Goal: Task Accomplishment & Management: Complete application form

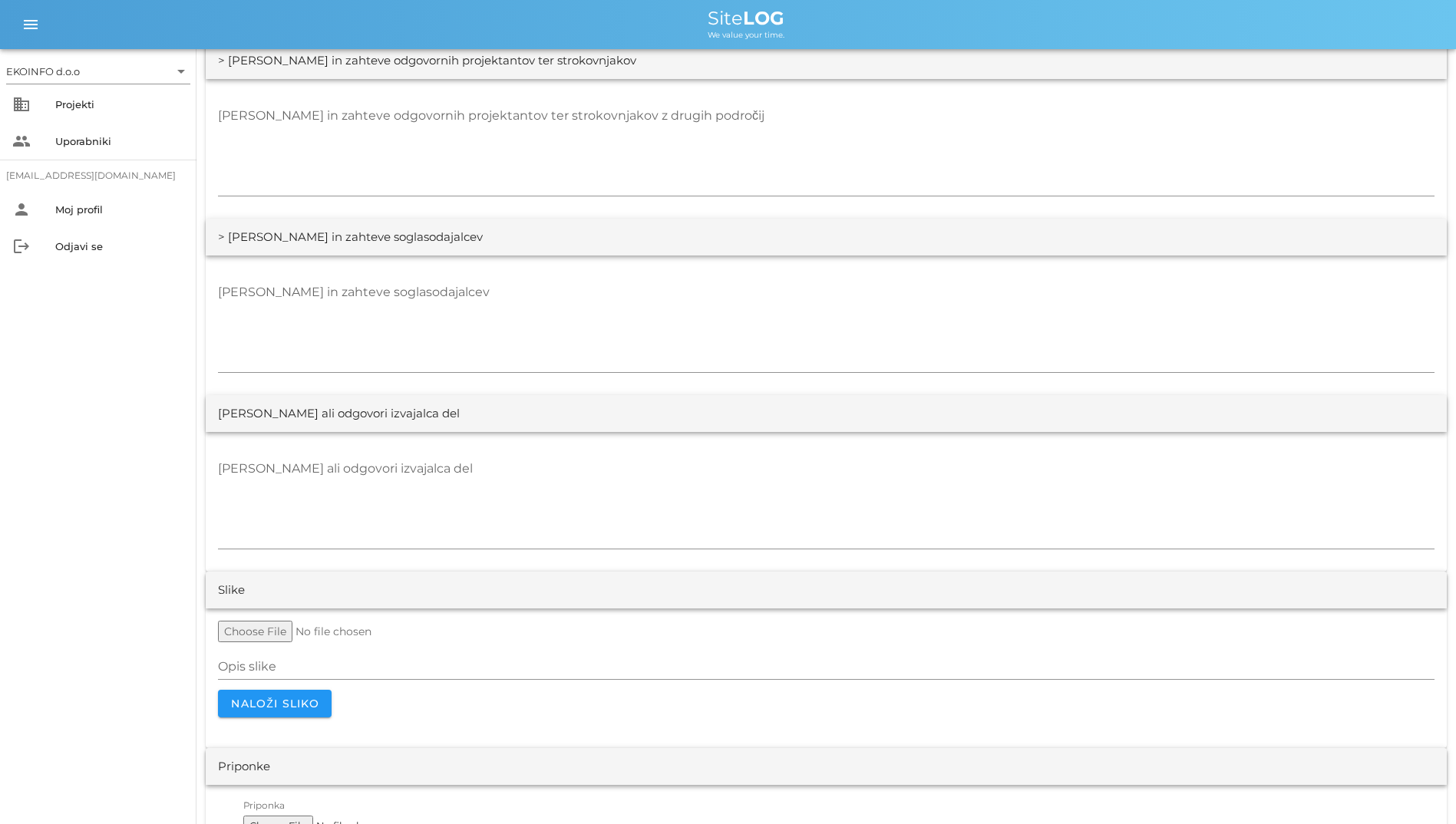
scroll to position [2743, 0]
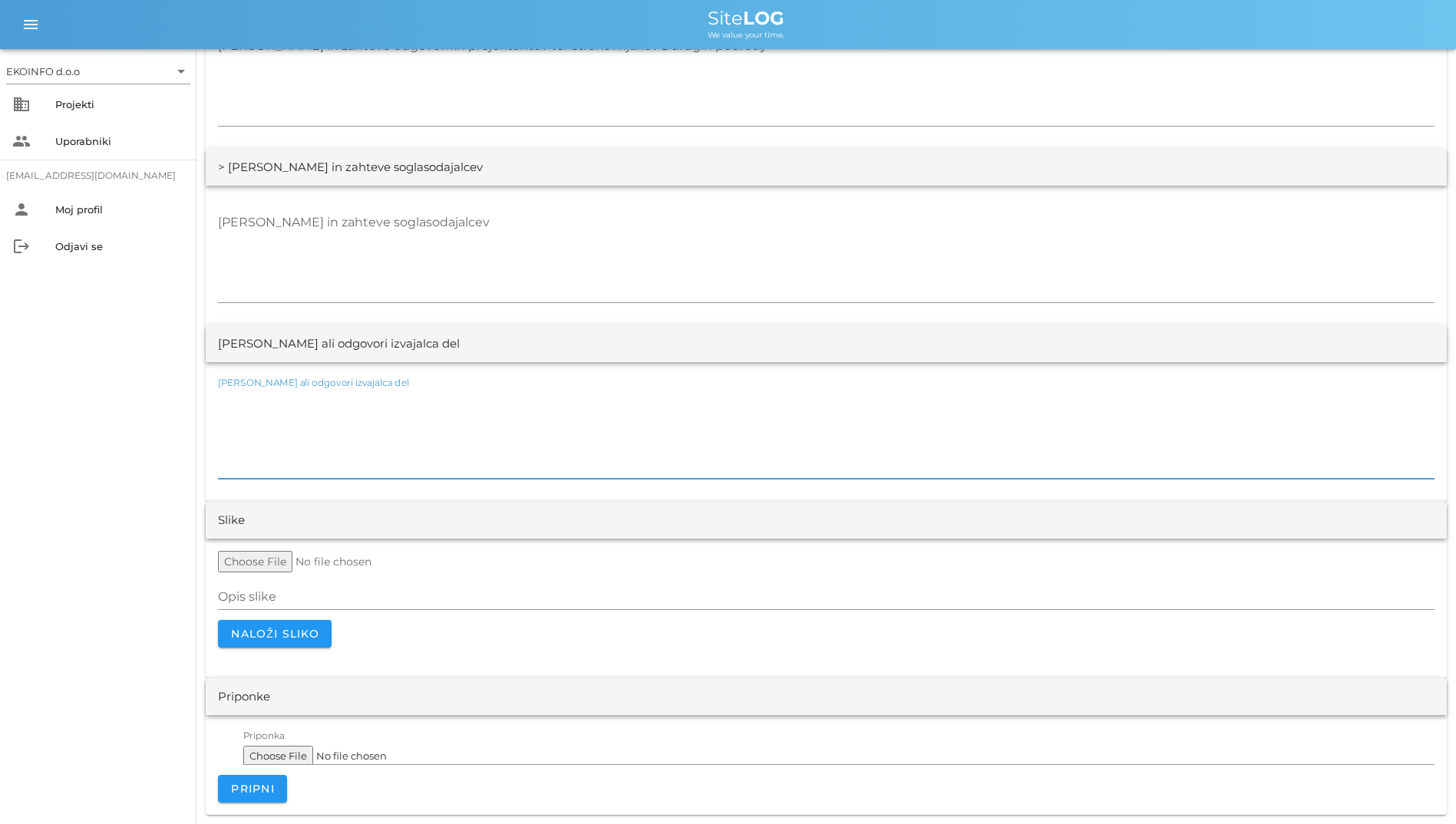
click at [1145, 424] on textarea "Opombe ali odgovori izvajalca del" at bounding box center [826, 433] width 1216 height 92
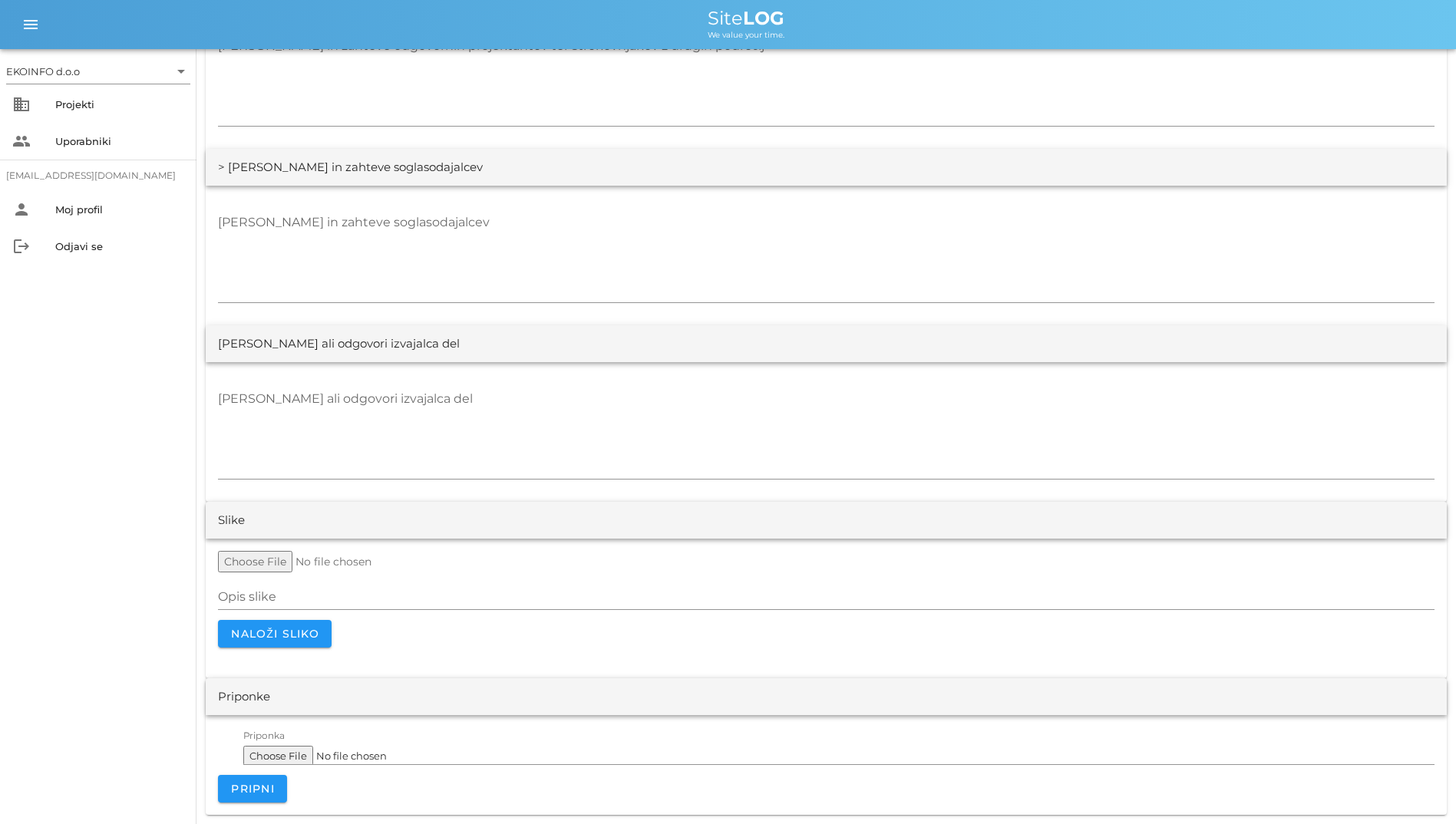
click at [1117, 543] on div "Opis slike Naloži sliko četrtek, 18.09.2025" at bounding box center [826, 608] width 1241 height 139
drag, startPoint x: 1104, startPoint y: 569, endPoint x: 1086, endPoint y: 573, distance: 18.4
click at [1086, 573] on form "Opis slike Naloži sliko" at bounding box center [826, 598] width 1216 height 97
click at [274, 553] on input "file" at bounding box center [335, 561] width 234 height 22
click at [1120, 558] on div at bounding box center [826, 561] width 1216 height 22
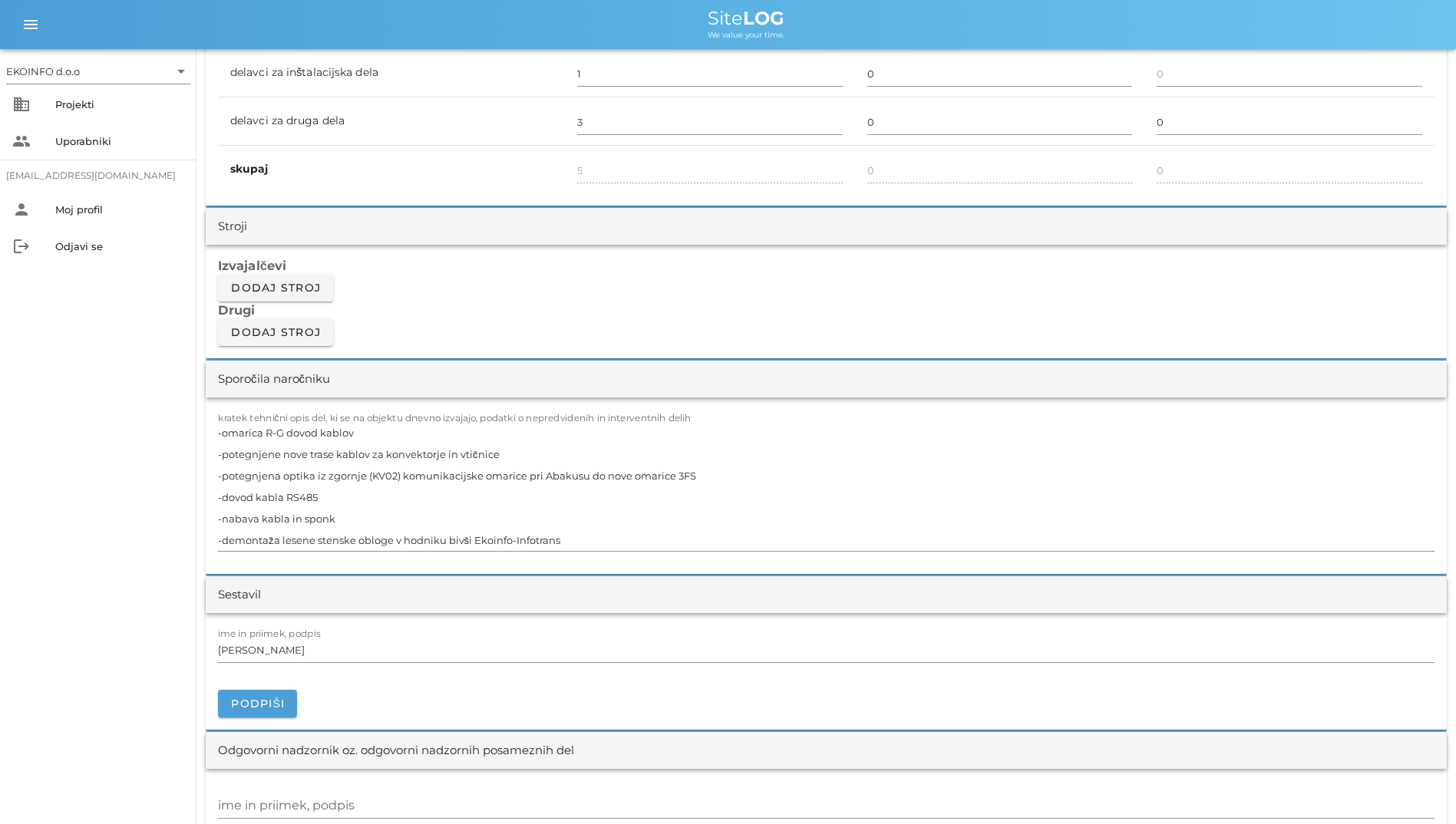
scroll to position [1132, 0]
click at [344, 217] on div "Stroji" at bounding box center [826, 227] width 1241 height 37
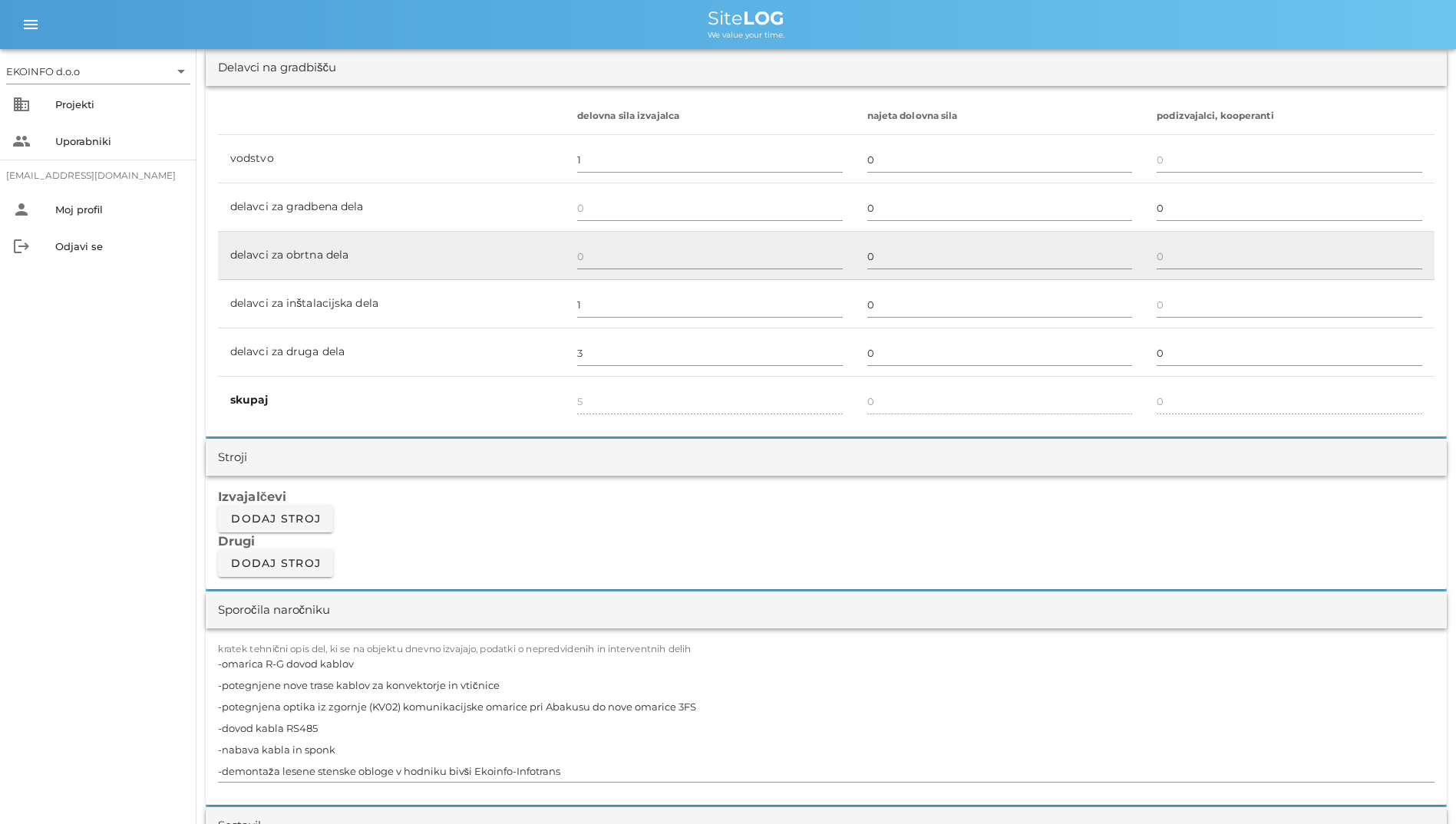
scroll to position [902, 0]
click at [635, 241] on div at bounding box center [709, 257] width 266 height 44
click at [629, 259] on input "text" at bounding box center [709, 257] width 266 height 24
type input "0"
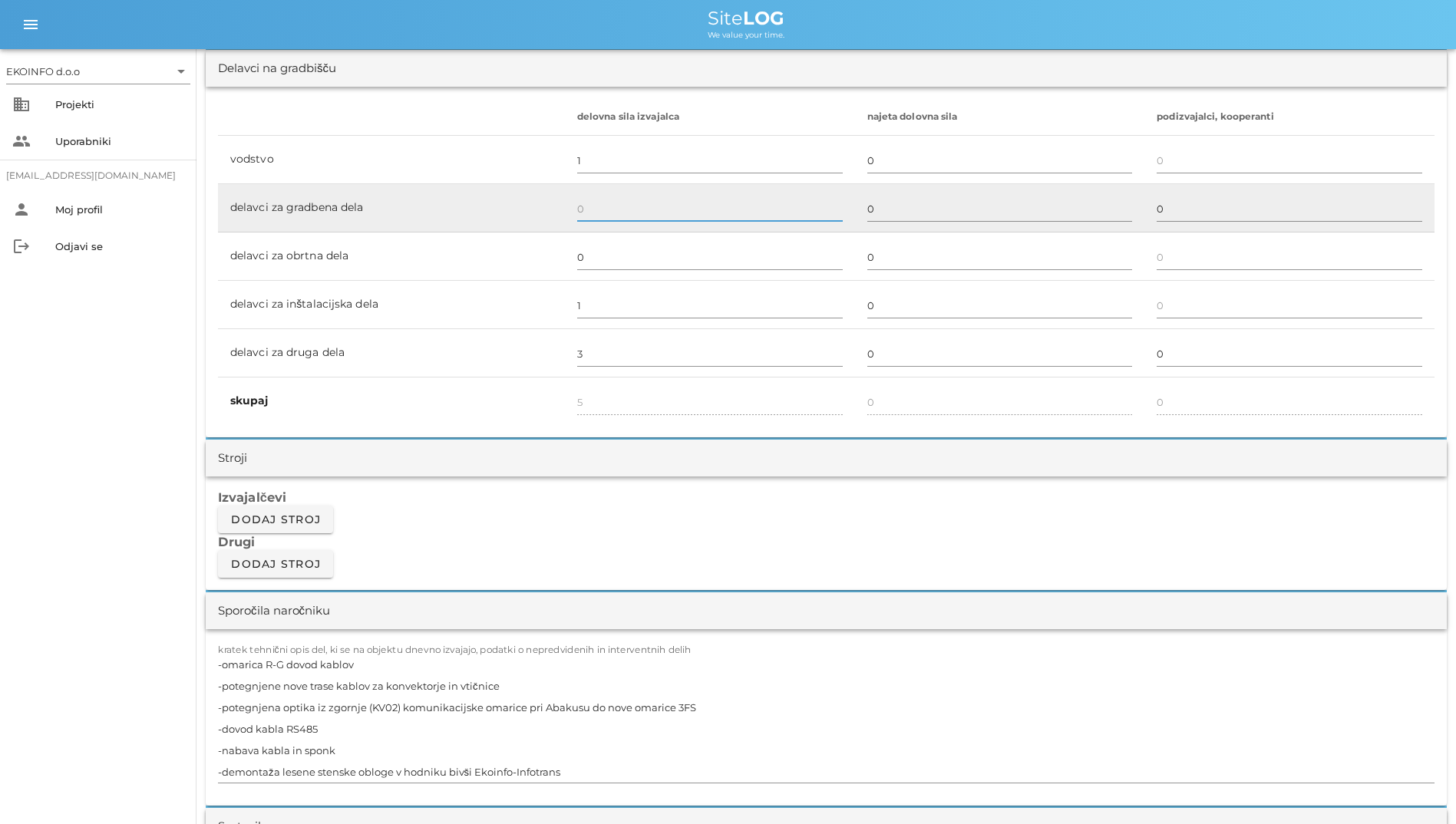
click at [622, 208] on input "text" at bounding box center [709, 208] width 266 height 24
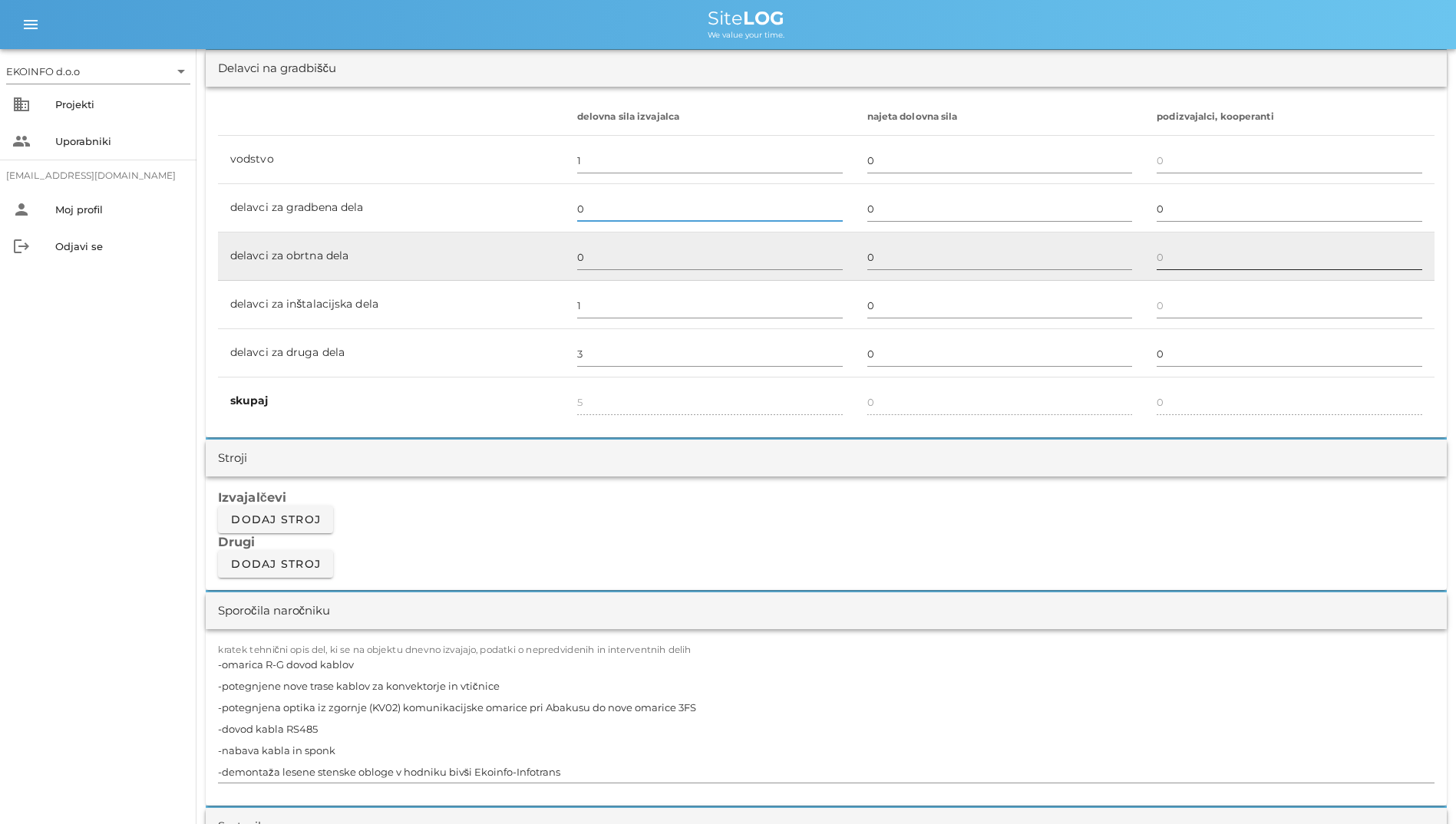
type input "0"
click at [1173, 272] on div at bounding box center [1289, 274] width 266 height 10
click at [1174, 250] on input "text" at bounding box center [1289, 257] width 266 height 24
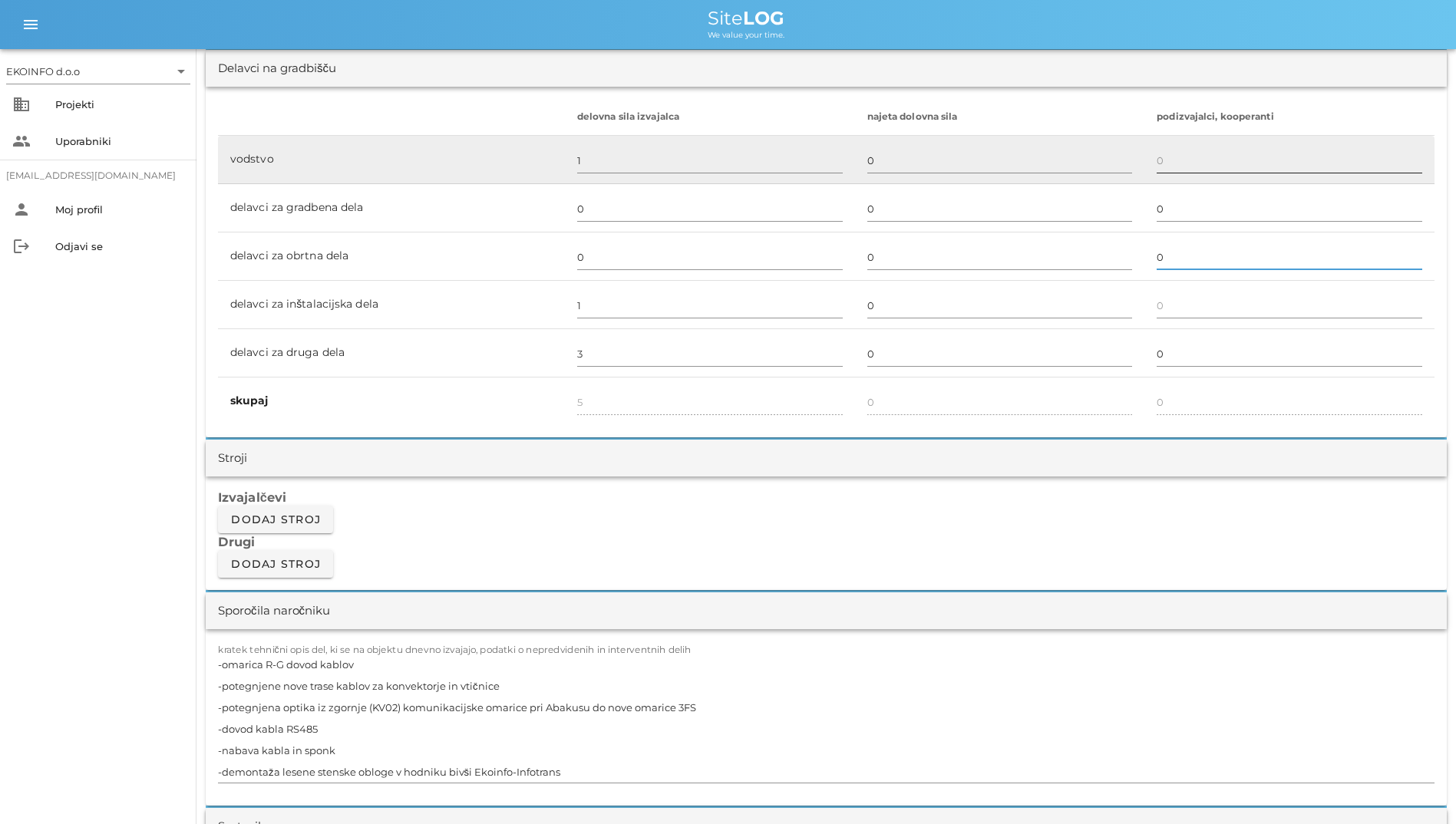
type input "0"
click at [1182, 152] on input "text" at bounding box center [1289, 160] width 266 height 24
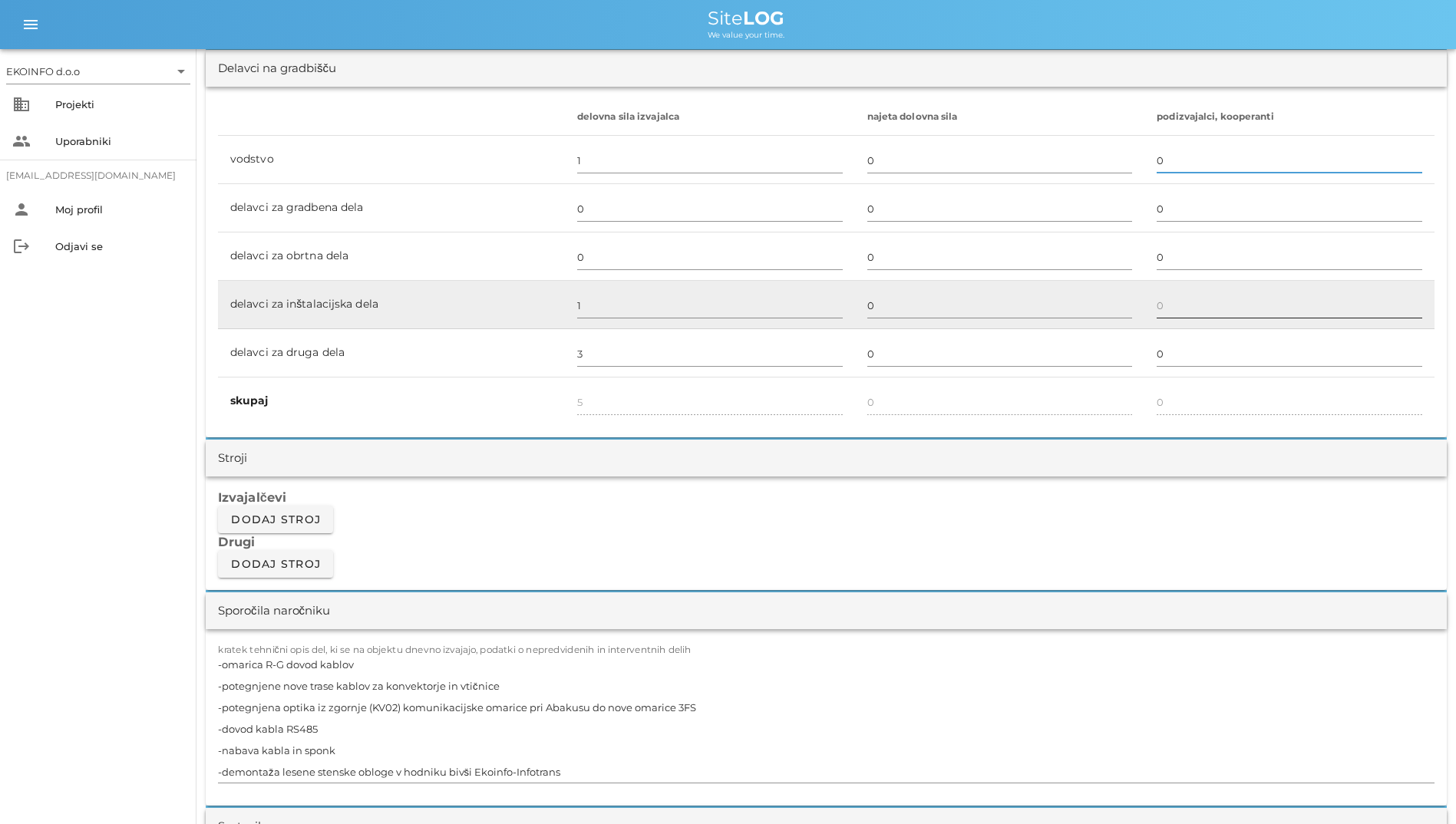
type input "0"
click at [1202, 304] on input "0" at bounding box center [1289, 305] width 266 height 24
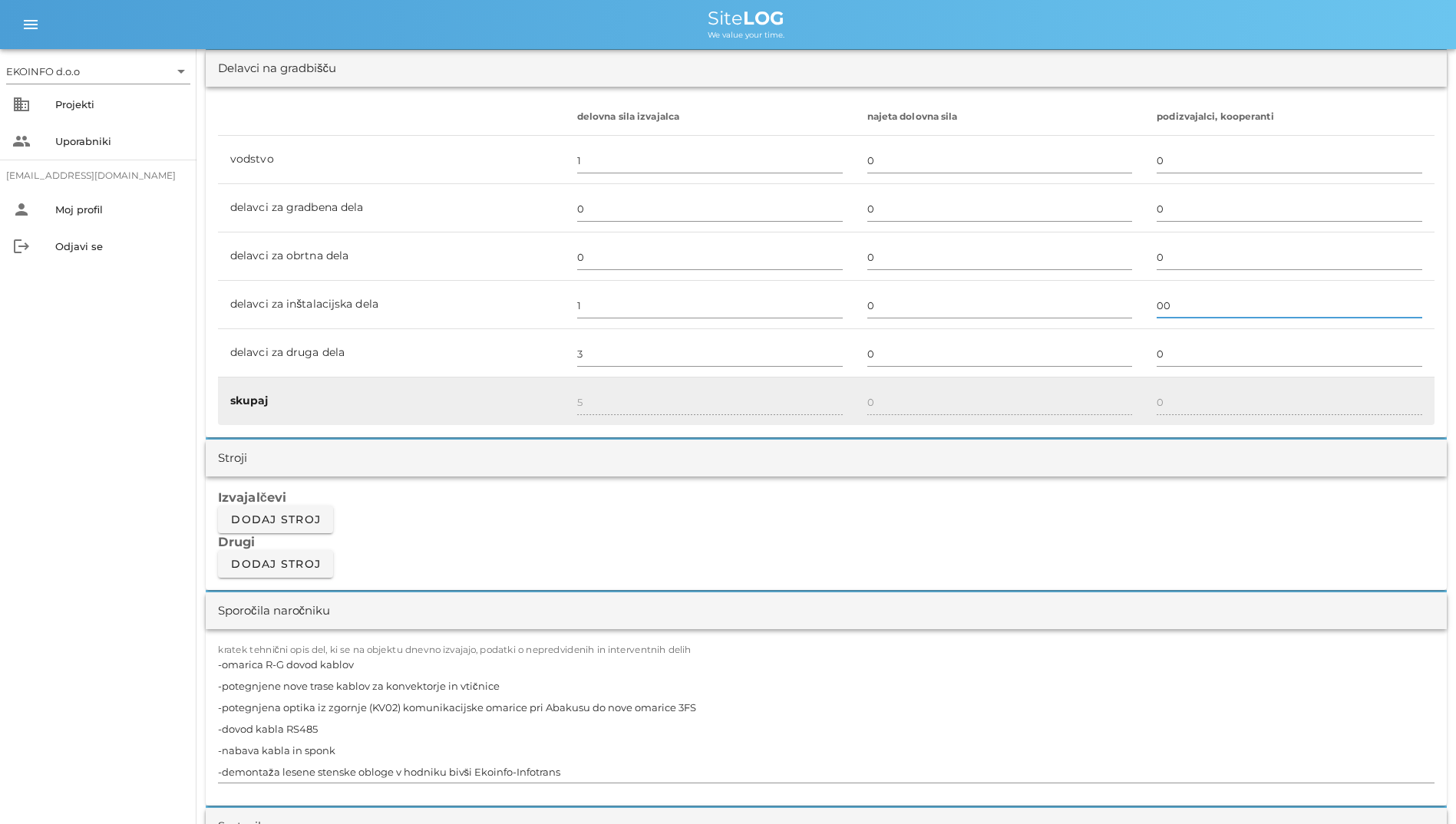
type input "00"
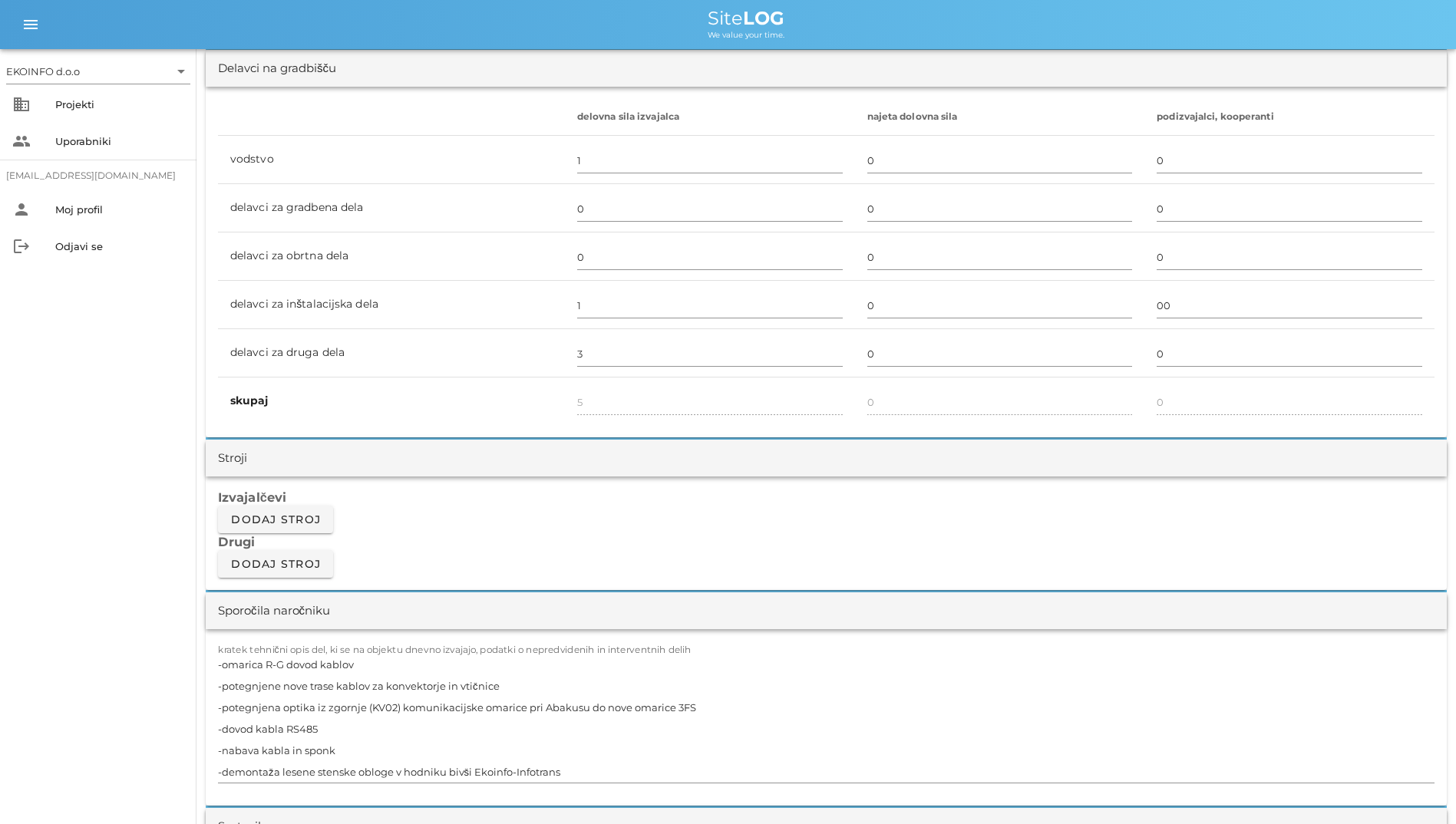
click at [603, 575] on div "Izvajalčevi Dodaj stroj Drugi Dodaj stroj" at bounding box center [826, 533] width 1241 height 113
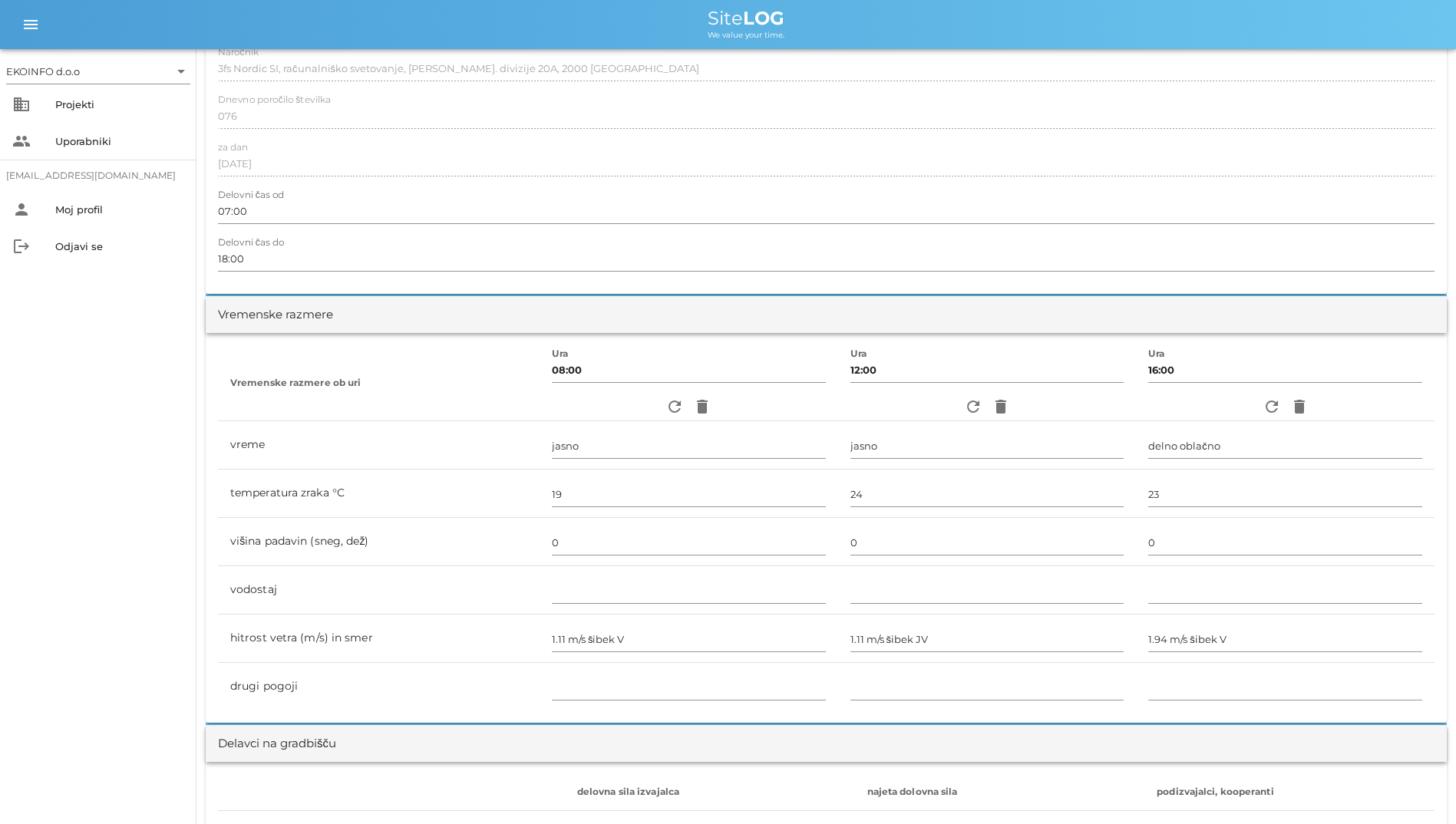
scroll to position [0, 0]
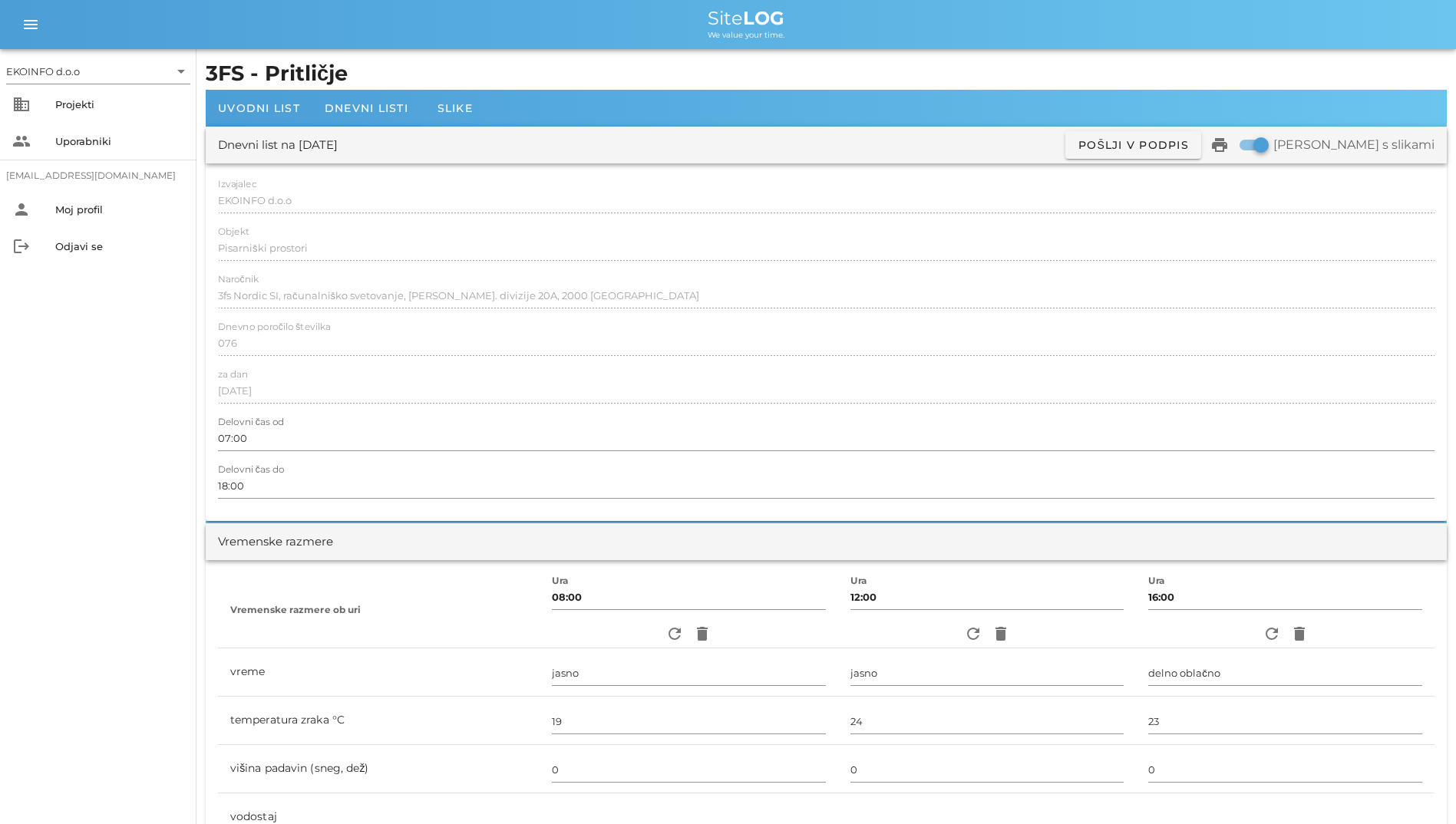
click at [647, 626] on div "refresh delete" at bounding box center [688, 634] width 274 height 28
click at [665, 627] on icon "refresh" at bounding box center [674, 633] width 18 height 18
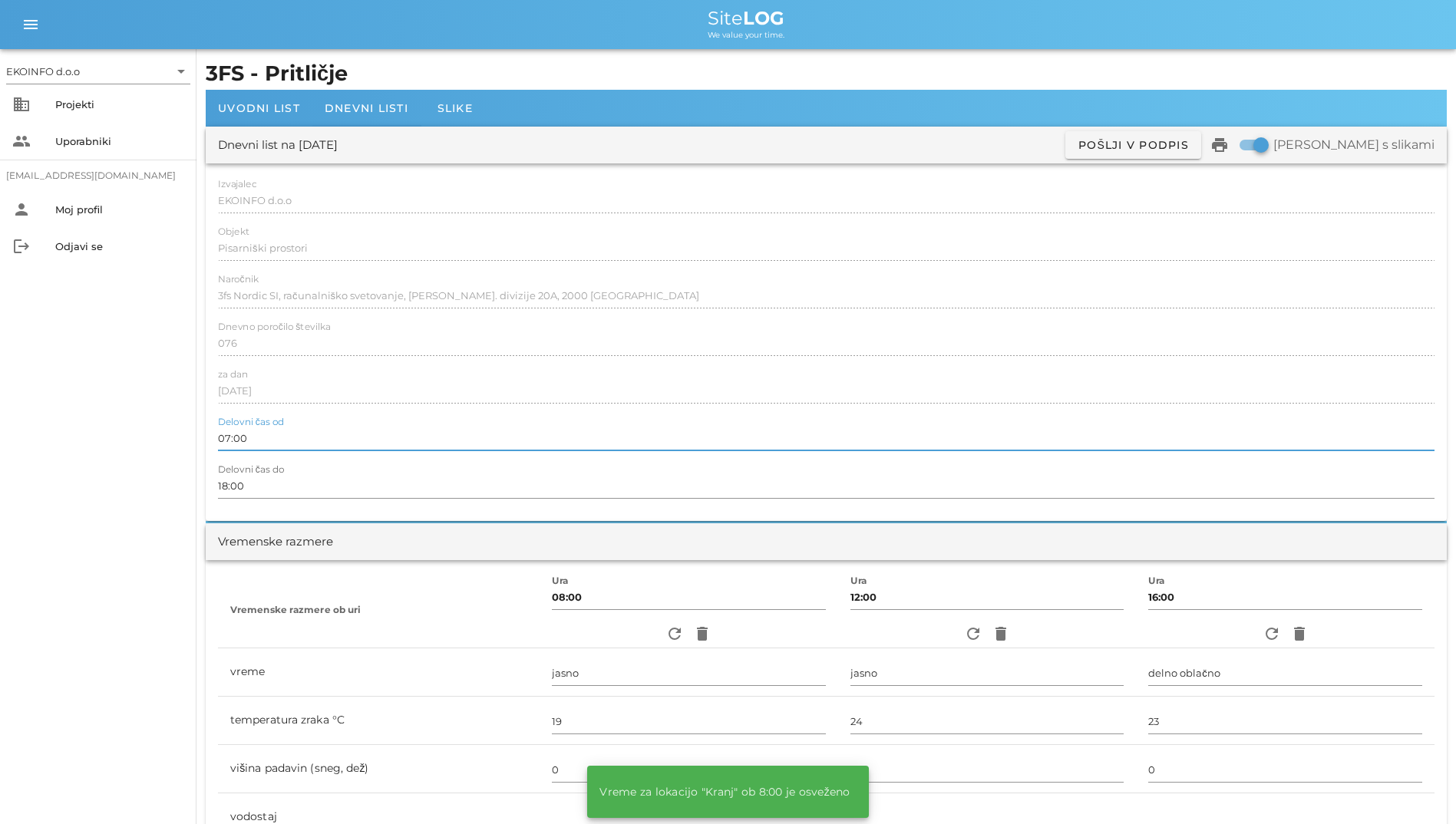
click at [506, 444] on input "07:00" at bounding box center [826, 438] width 1216 height 24
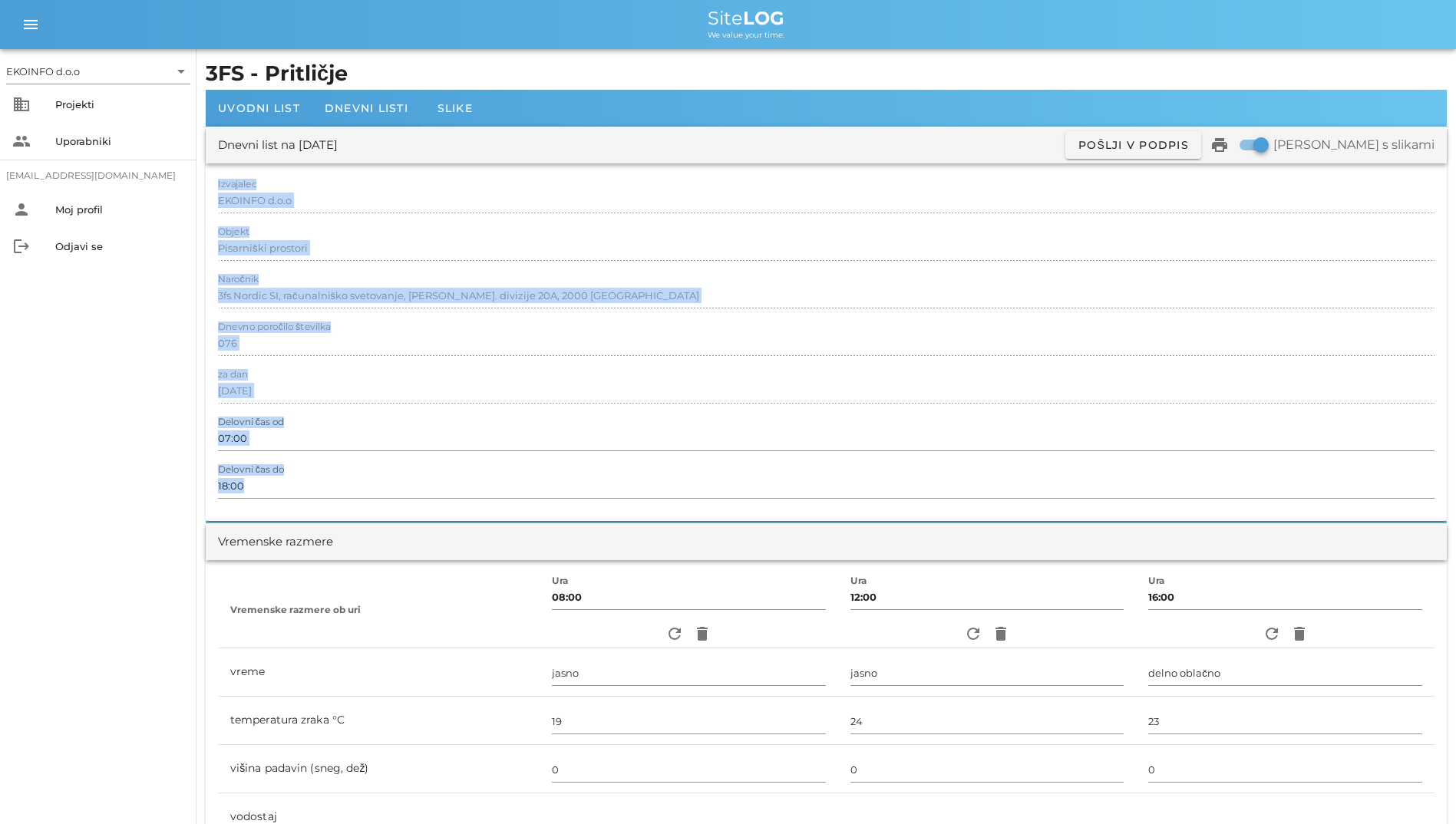
drag, startPoint x: 437, startPoint y: 510, endPoint x: 201, endPoint y: 195, distance: 393.6
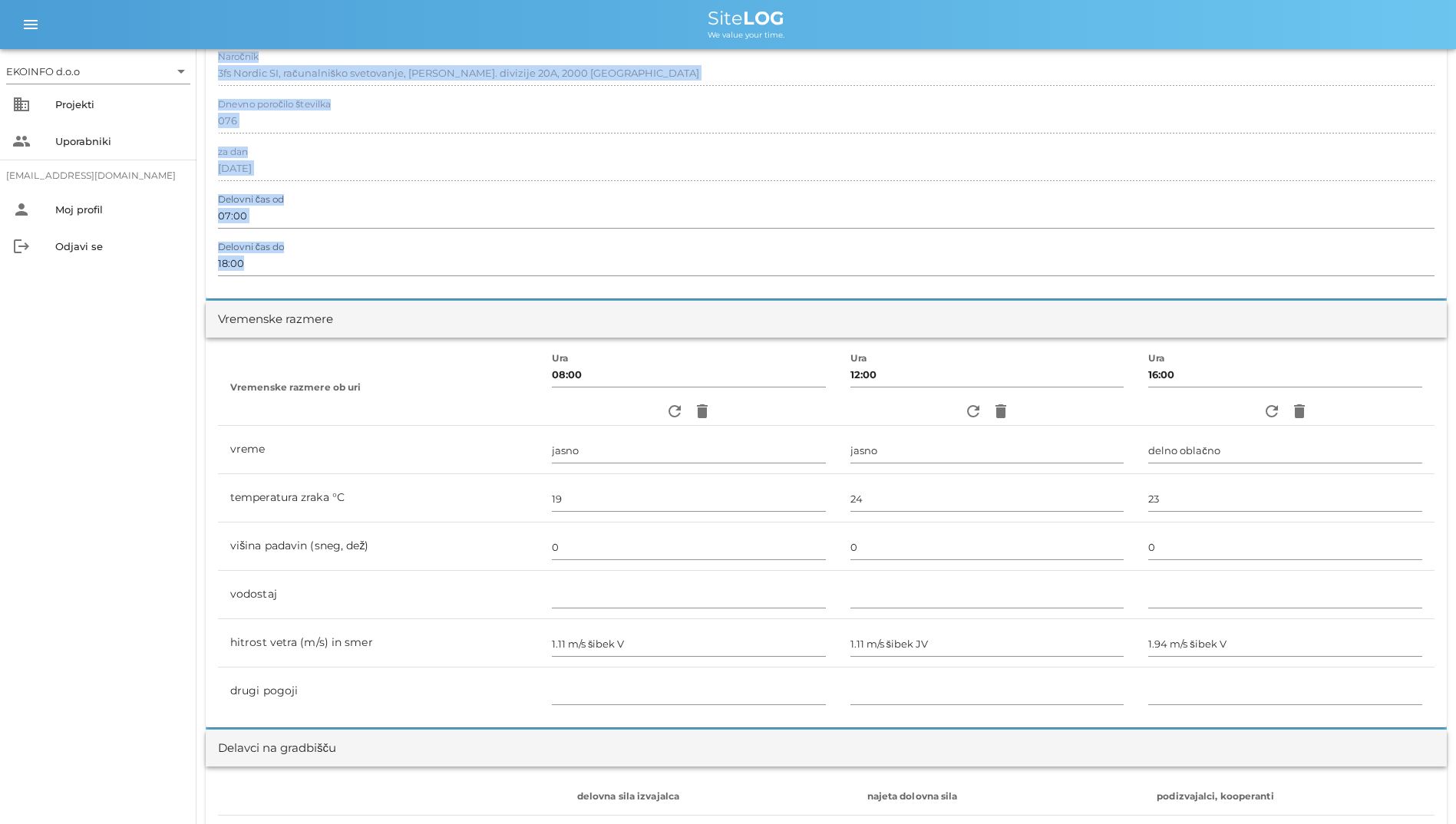
scroll to position [230, 0]
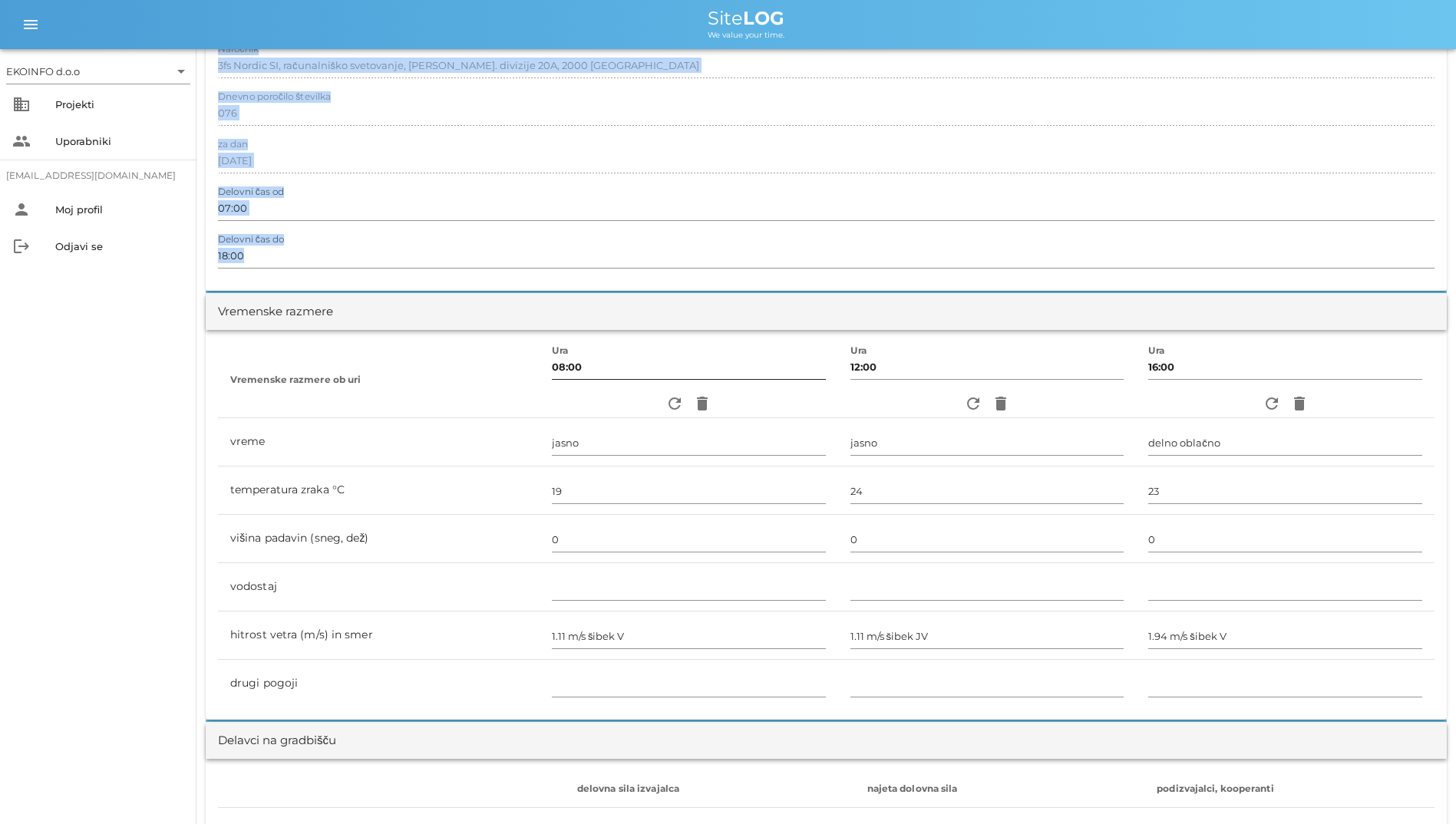
click at [655, 388] on div at bounding box center [688, 384] width 274 height 10
click at [660, 392] on button "refresh" at bounding box center [674, 403] width 28 height 28
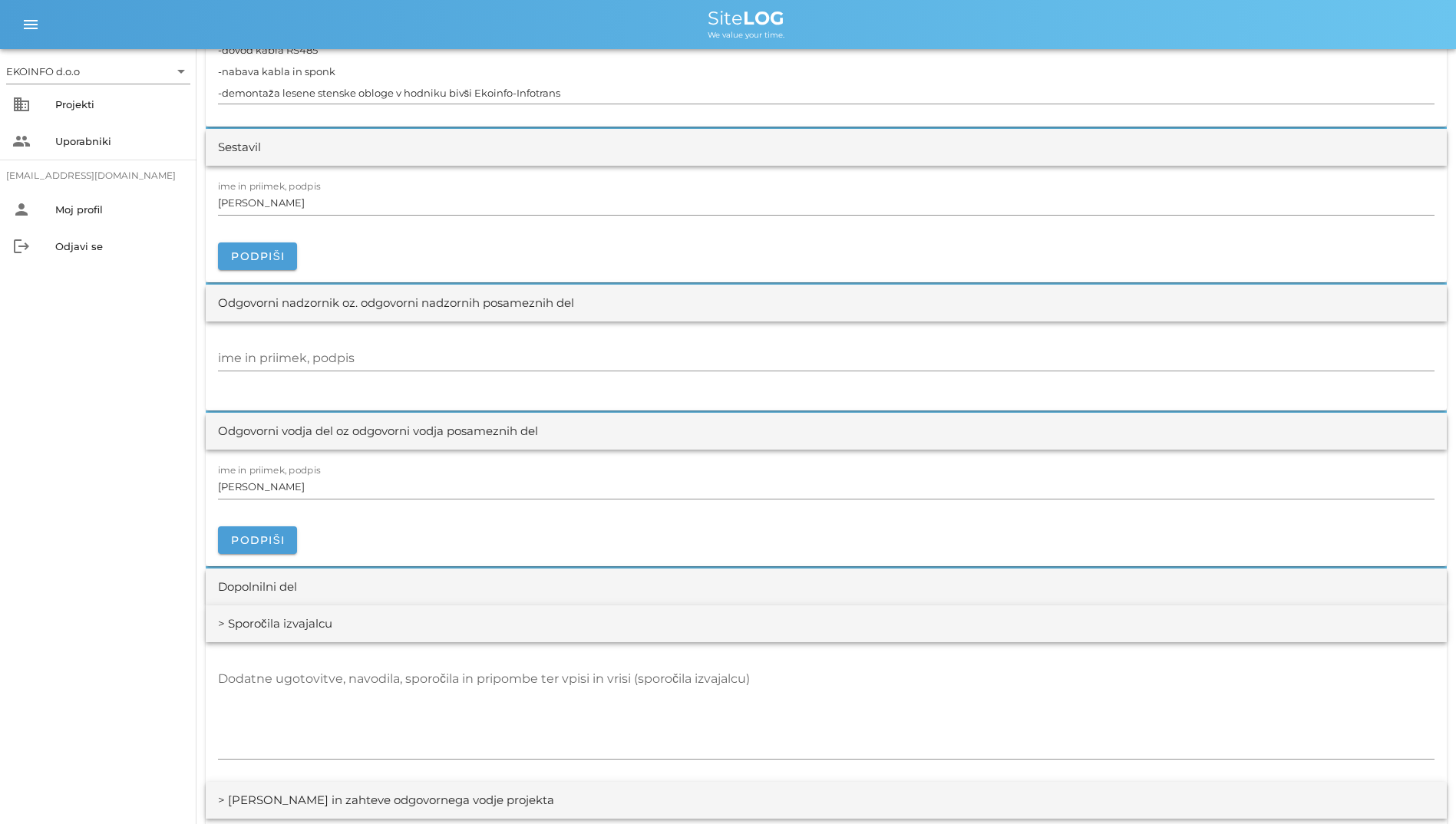
scroll to position [1611, 0]
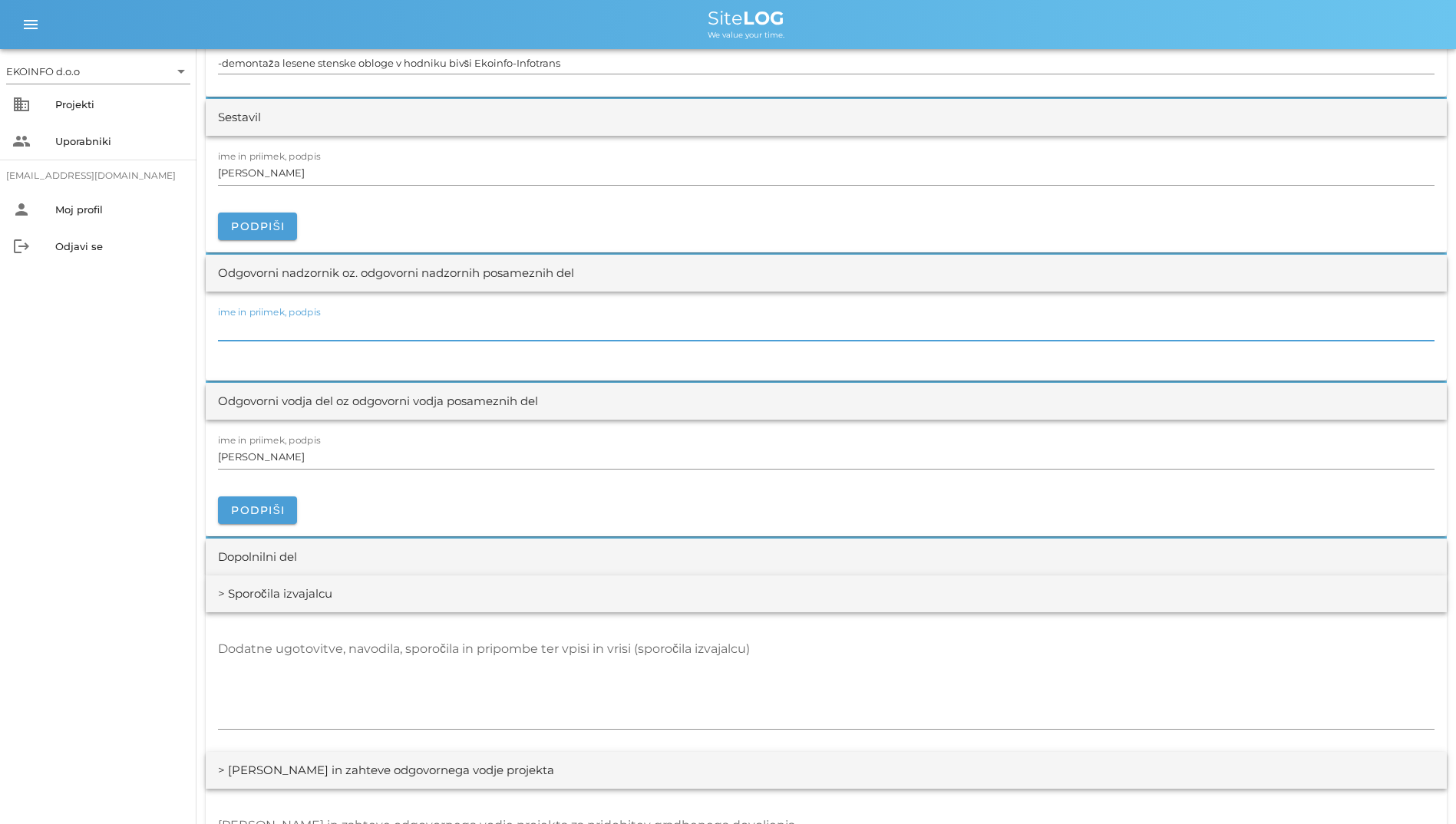
click at [302, 319] on div "ime in priimek, podpis" at bounding box center [826, 328] width 1216 height 24
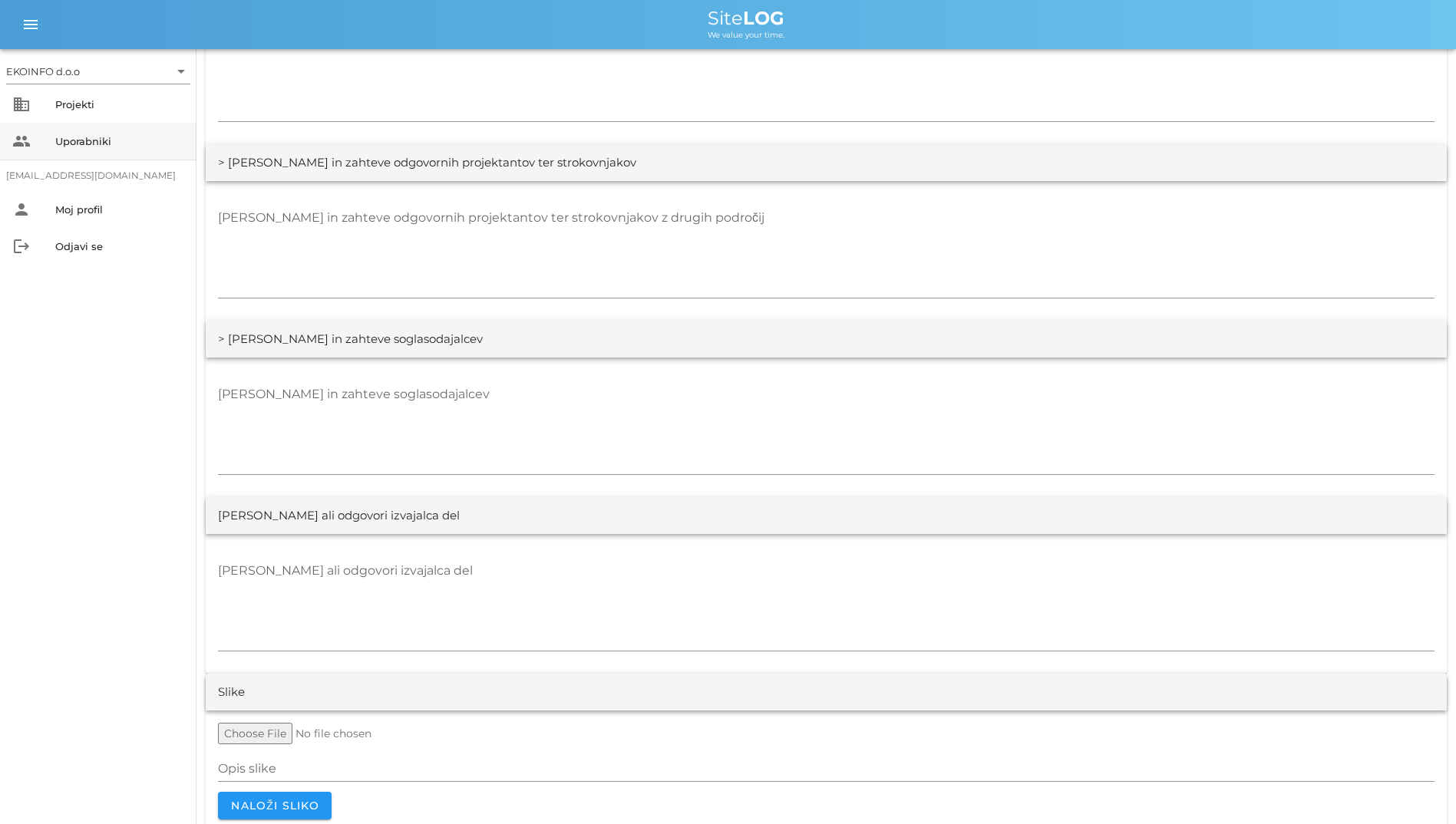
scroll to position [2590, 0]
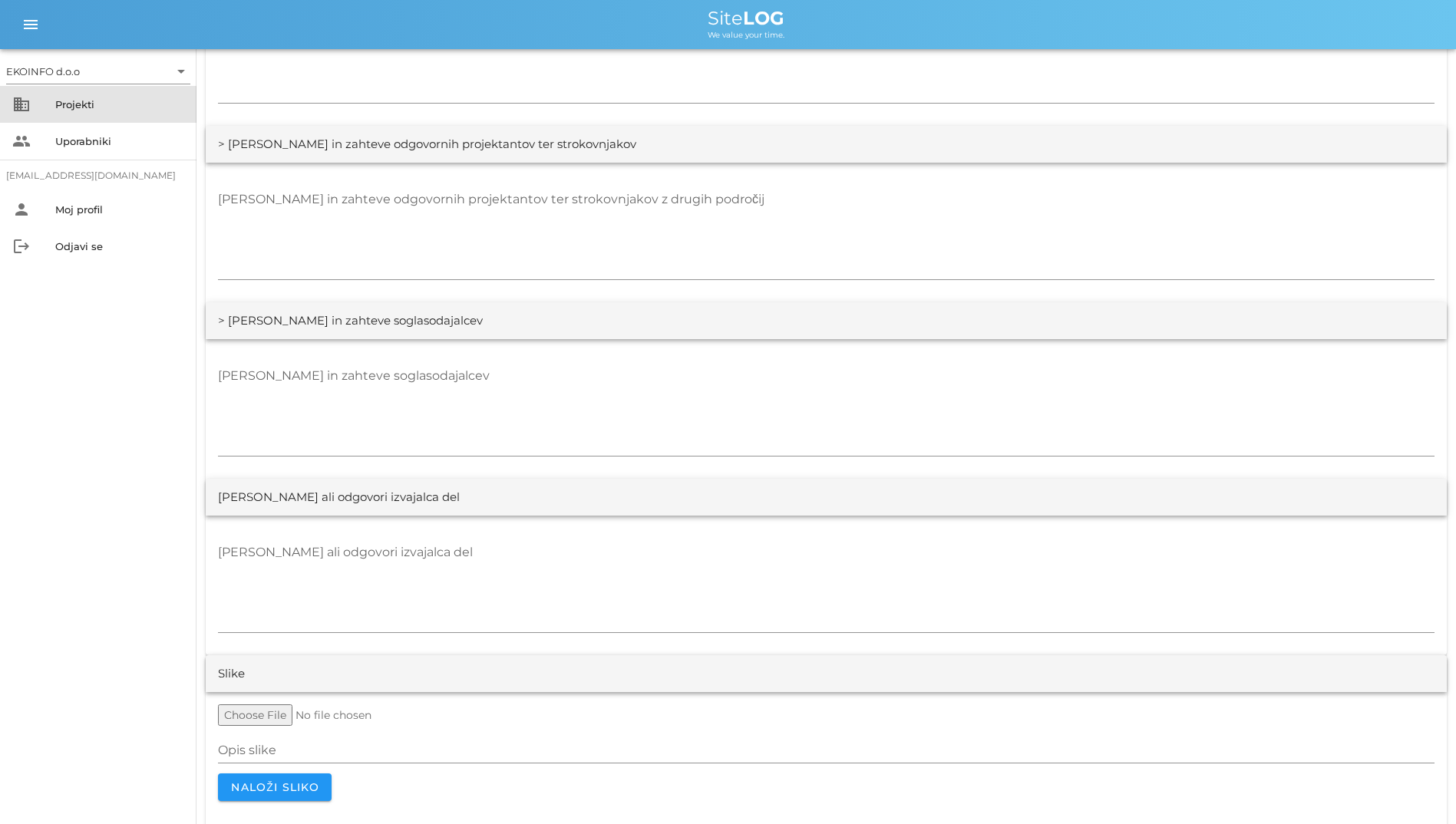
click at [128, 118] on div "business Projekti" at bounding box center [98, 105] width 196 height 37
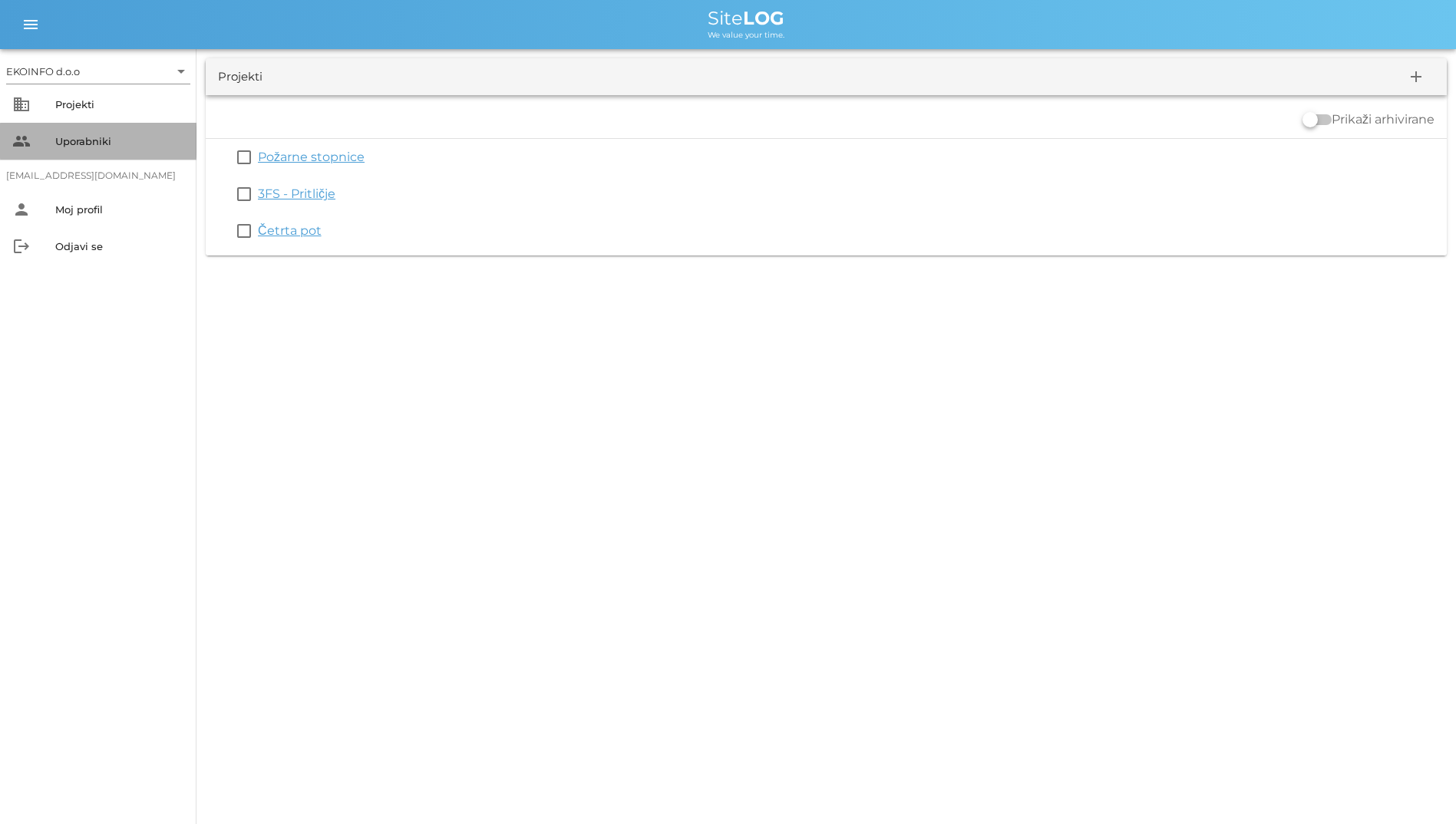
click at [139, 138] on div "Uporabniki" at bounding box center [119, 141] width 129 height 12
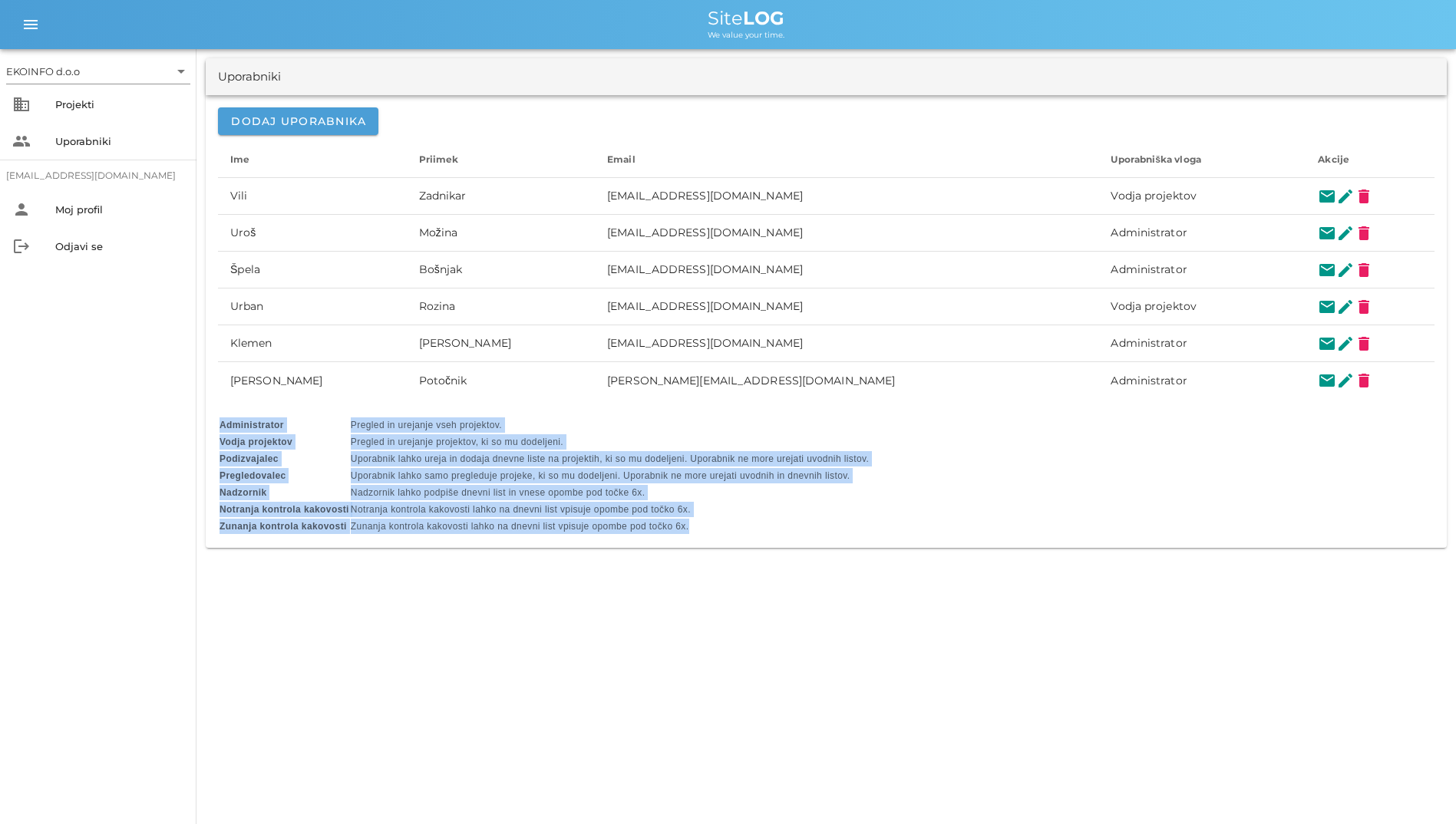
drag, startPoint x: 214, startPoint y: 421, endPoint x: 744, endPoint y: 525, distance: 540.1
click at [744, 525] on div "Dodaj uporabnika Ime arrow_upward Priimek arrow_upward Email arrow_upward Upora…" at bounding box center [826, 321] width 1241 height 453
copy table "Administrator Pregled in urejanje vseh projektov. Vodja projektov Pregled in ur…"
